Goal: Information Seeking & Learning: Learn about a topic

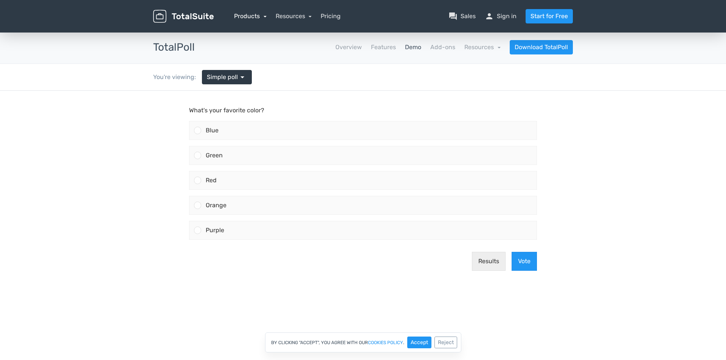
click at [250, 19] on link "Products" at bounding box center [250, 15] width 33 height 7
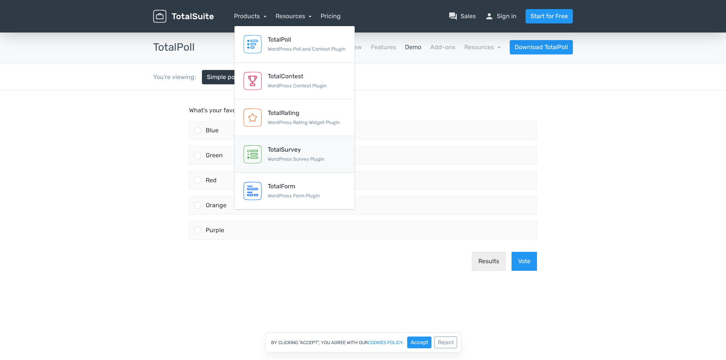
click at [280, 150] on div "TotalSurvey" at bounding box center [296, 149] width 57 height 9
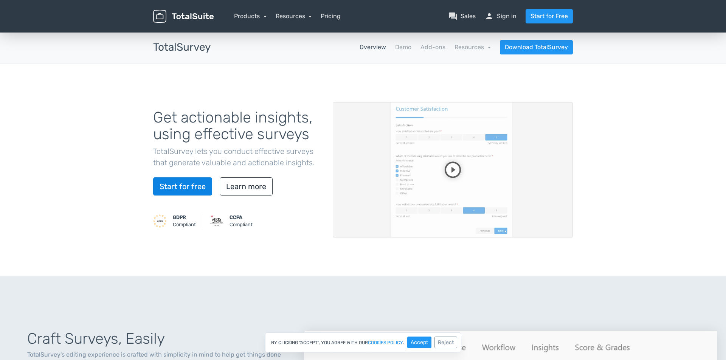
click at [191, 191] on link "Start for free" at bounding box center [182, 186] width 59 height 18
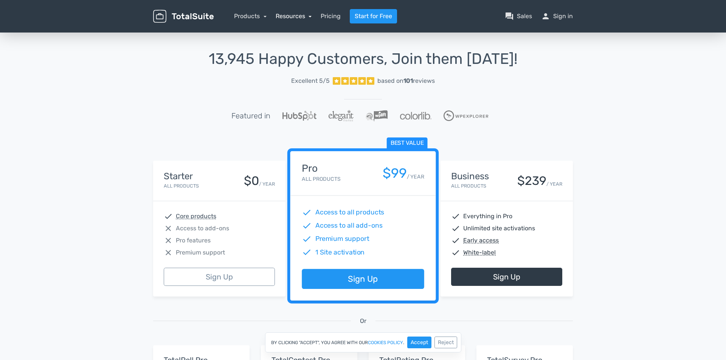
click at [287, 15] on link "Resources" at bounding box center [294, 15] width 36 height 7
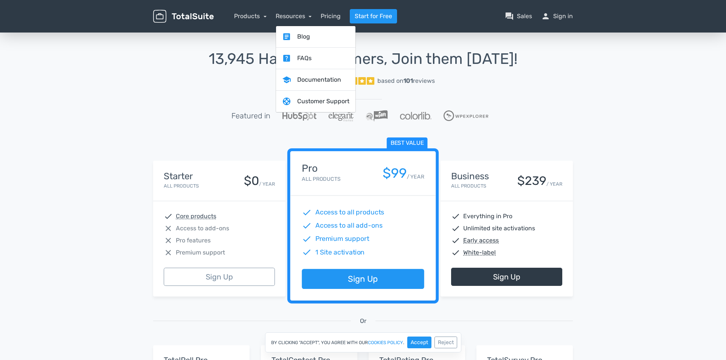
click at [244, 10] on nav "Products TotalPoll WordPress Poll and Contest Plugin TotalContest WordPress Con…" at bounding box center [398, 16] width 359 height 14
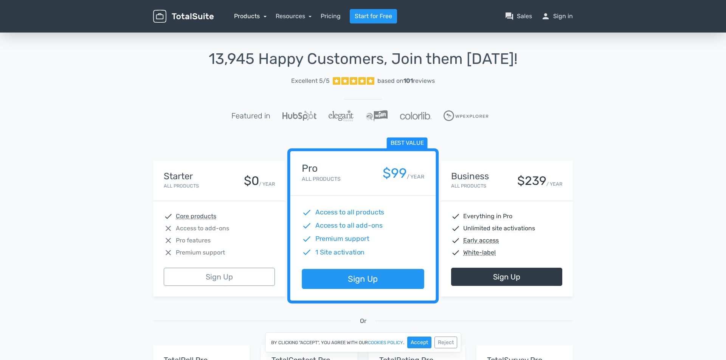
click at [244, 12] on link "Products" at bounding box center [250, 15] width 33 height 7
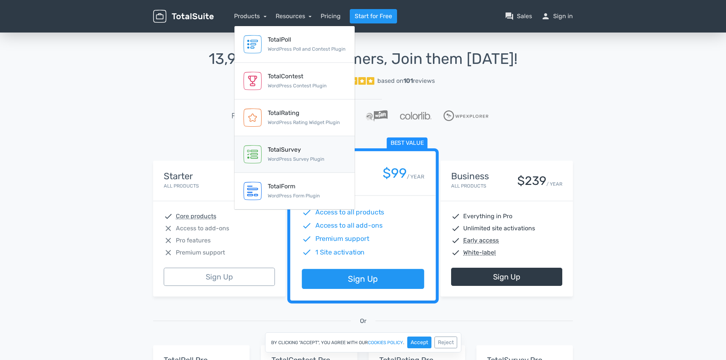
click at [312, 157] on small "WordPress Survey Plugin" at bounding box center [296, 159] width 57 height 6
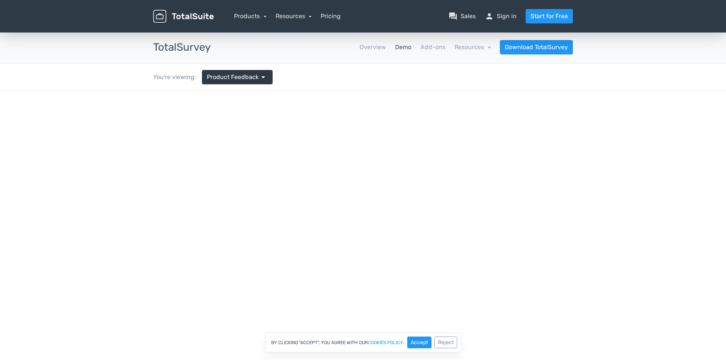
click at [369, 53] on nav "Overview Demo Add-ons Resources school Documentation article Changelog Download…" at bounding box center [397, 47] width 362 height 14
click at [369, 50] on link "Overview" at bounding box center [373, 47] width 26 height 9
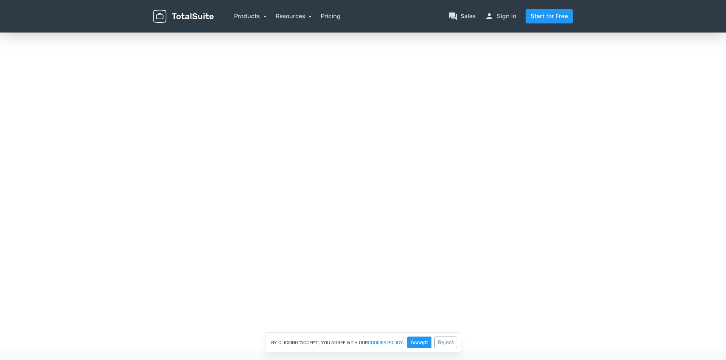
scroll to position [149, 0]
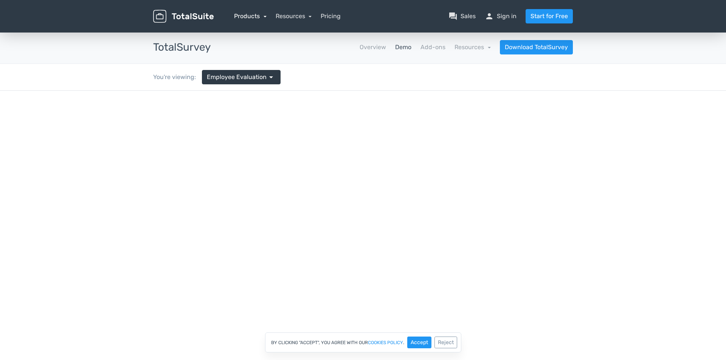
click at [255, 18] on link "Products" at bounding box center [250, 15] width 33 height 7
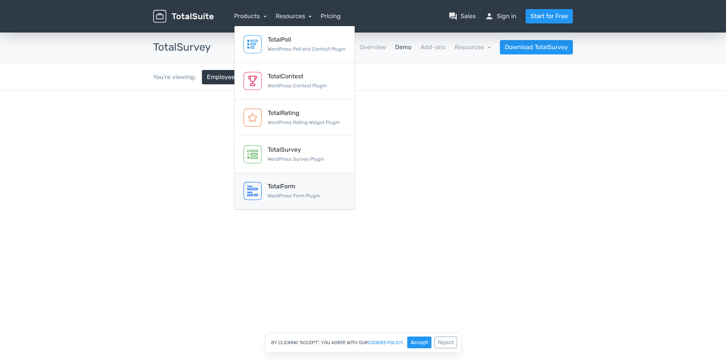
click at [321, 188] on link "TotalForm WordPress Form Plugin" at bounding box center [294, 191] width 120 height 37
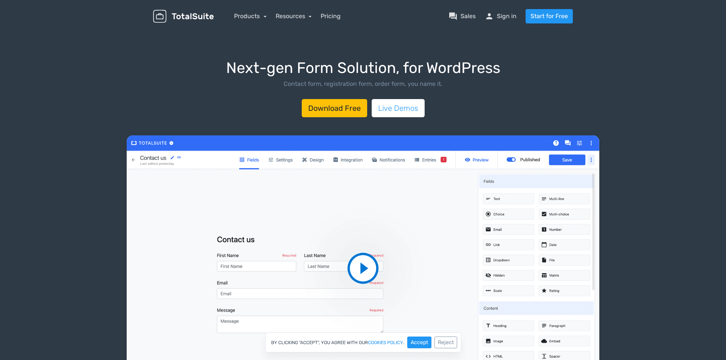
click at [397, 107] on link "Live Demos" at bounding box center [398, 108] width 53 height 18
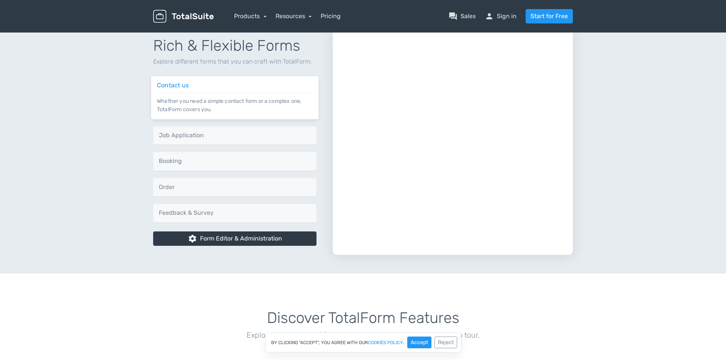
scroll to position [415, 0]
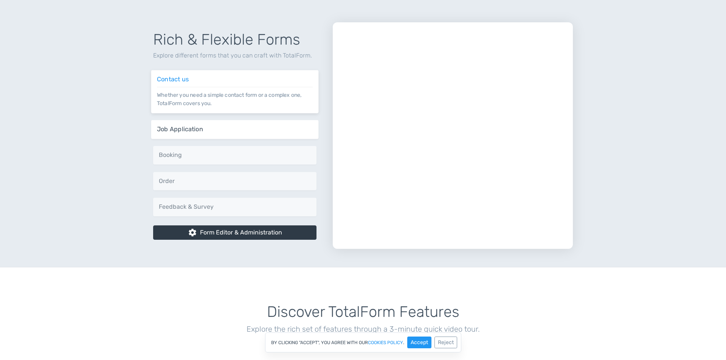
click at [280, 125] on div "Job Application Seamlessly receive job applications and CVs on your website." at bounding box center [235, 129] width 168 height 19
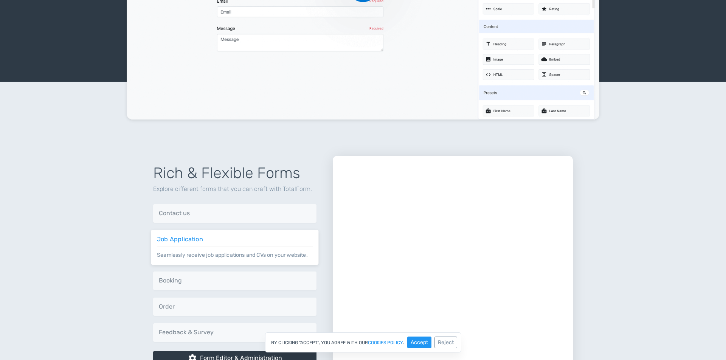
scroll to position [295, 0]
